Goal: Book appointment/travel/reservation

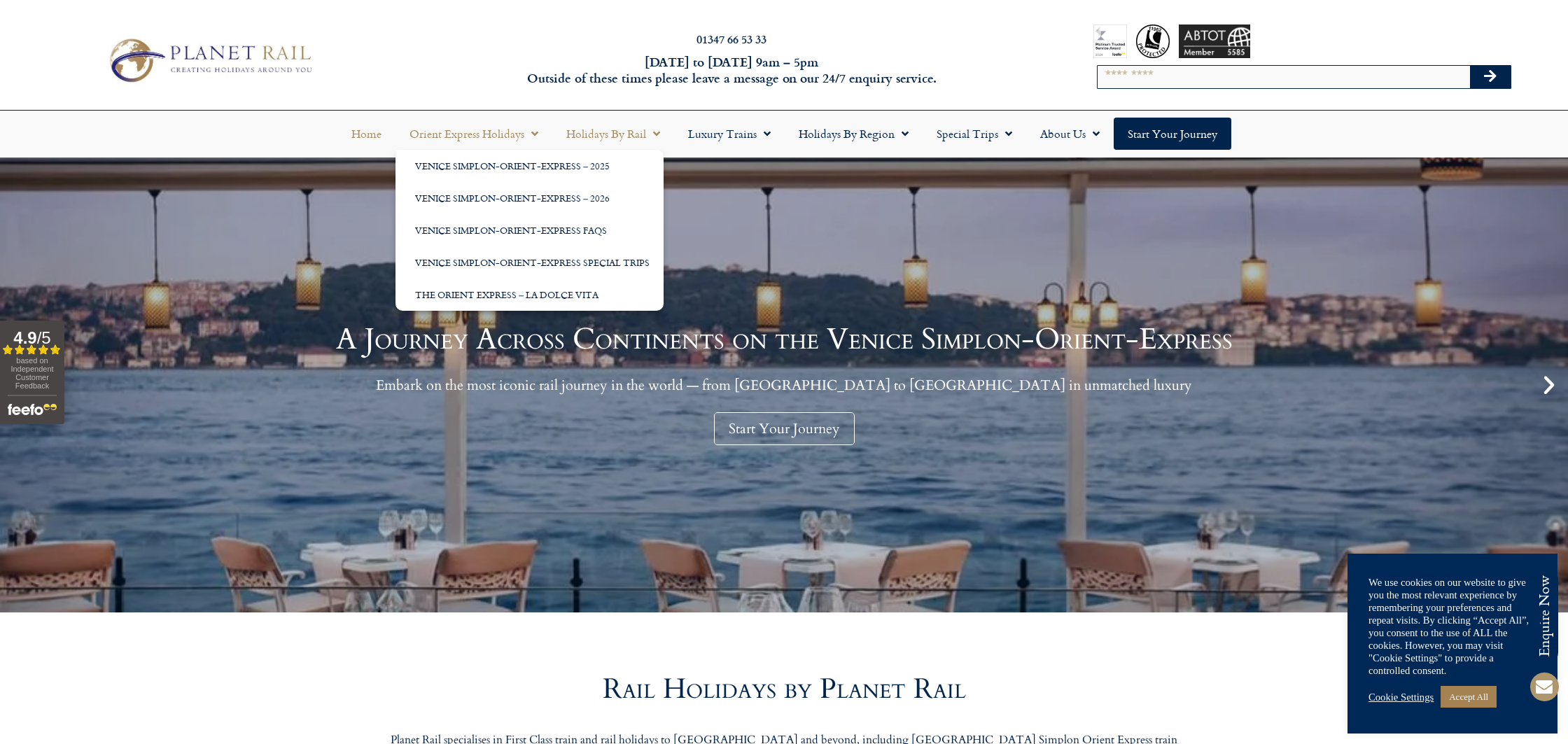
click at [621, 130] on link "Holidays by Rail" at bounding box center [613, 134] width 122 height 32
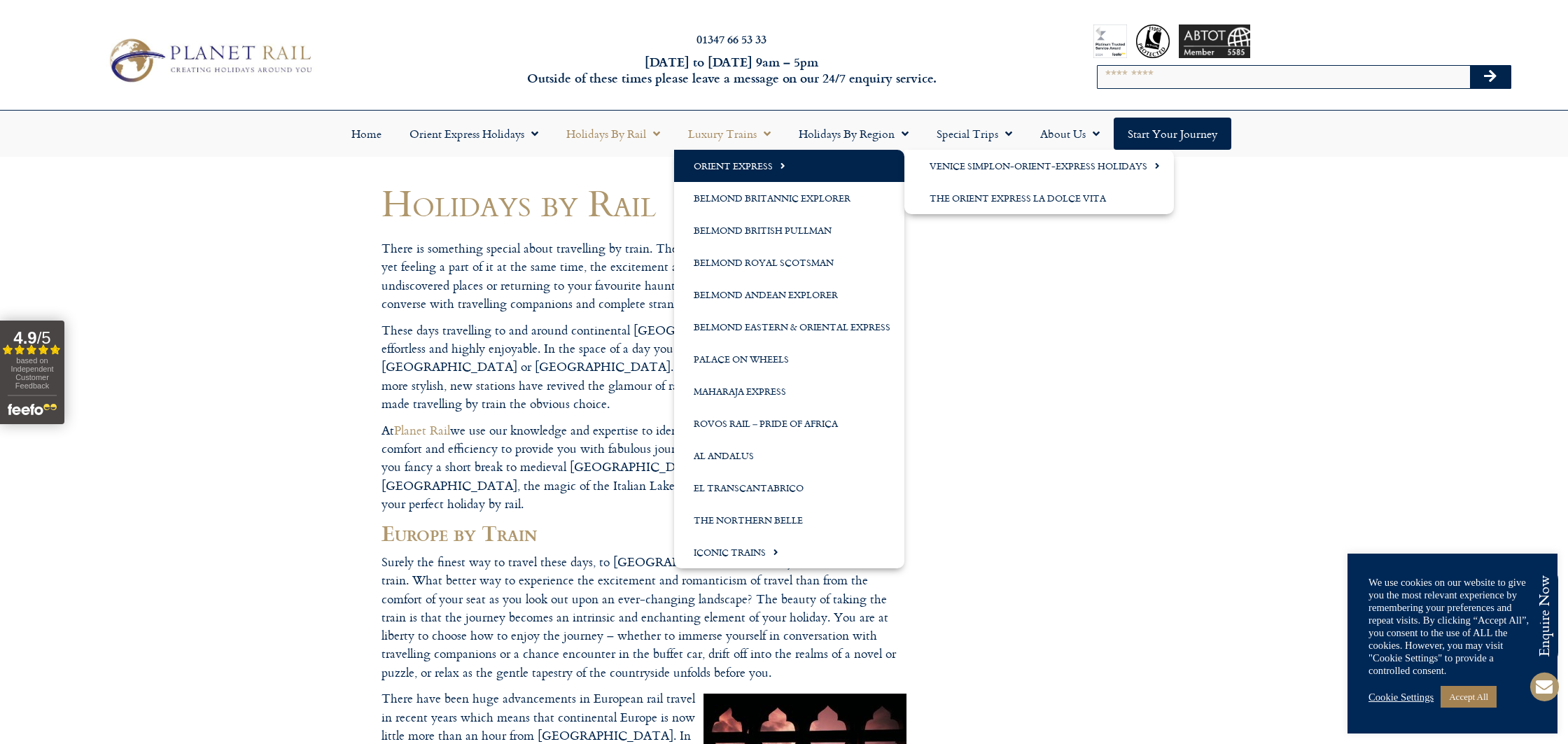
click at [722, 158] on link "Orient Express" at bounding box center [788, 166] width 230 height 32
